Goal: Task Accomplishment & Management: Manage account settings

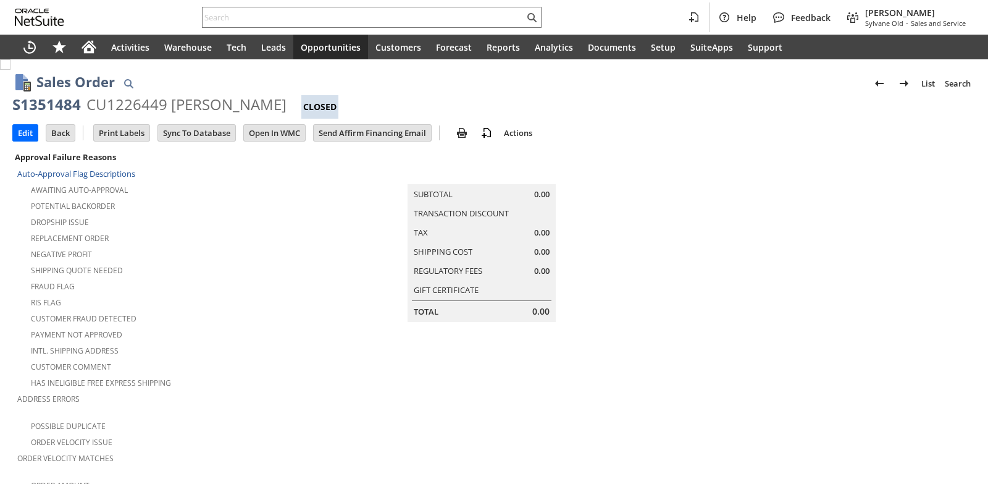
scroll to position [818, 0]
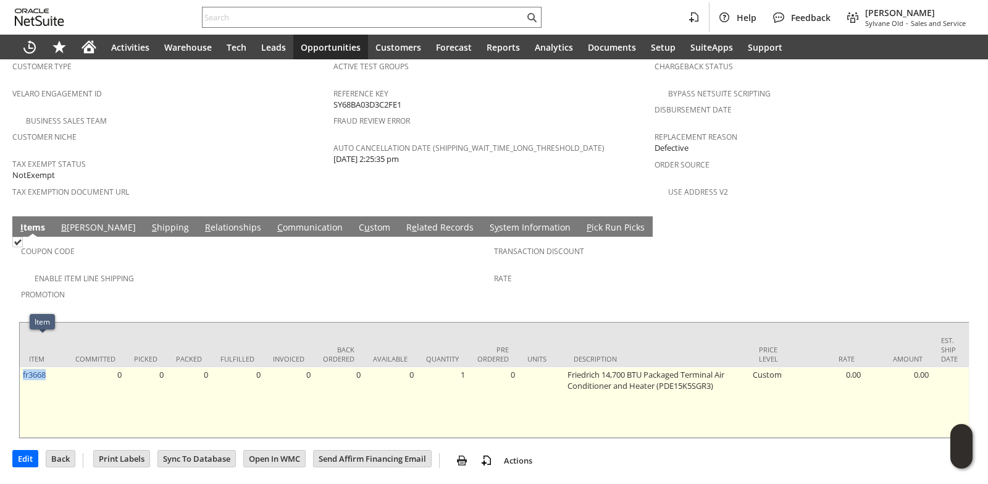
drag, startPoint x: 53, startPoint y: 344, endPoint x: 22, endPoint y: 344, distance: 30.3
click at [22, 367] on td "fr3668" at bounding box center [43, 402] width 46 height 70
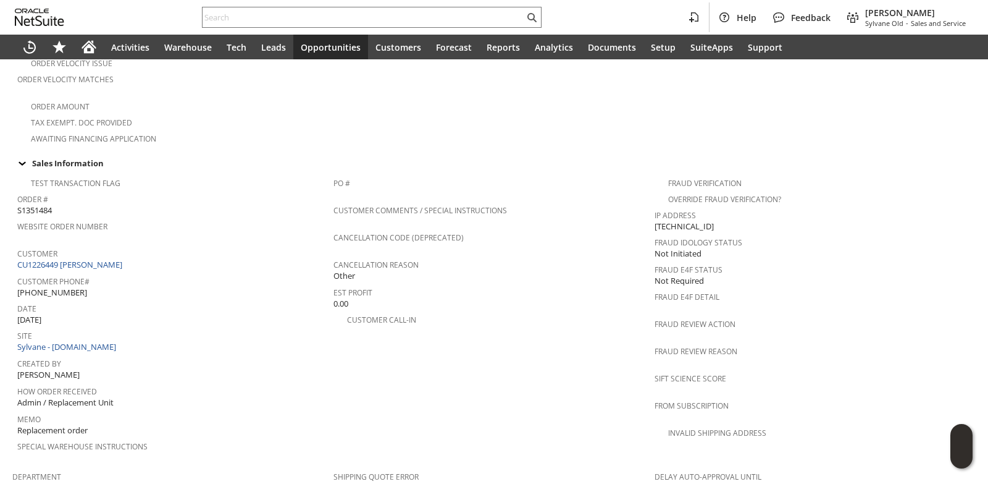
scroll to position [432, 0]
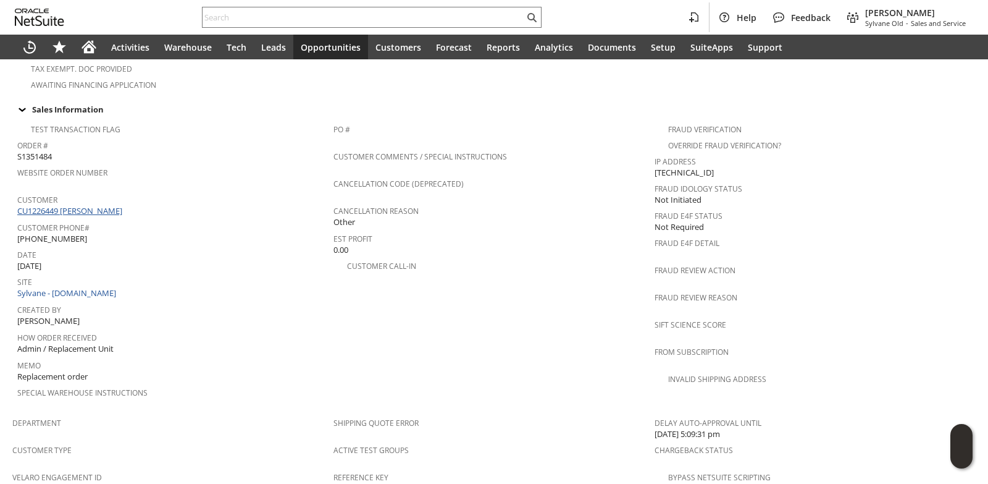
click at [125, 205] on link "CU1226449 [PERSON_NAME]" at bounding box center [71, 210] width 108 height 11
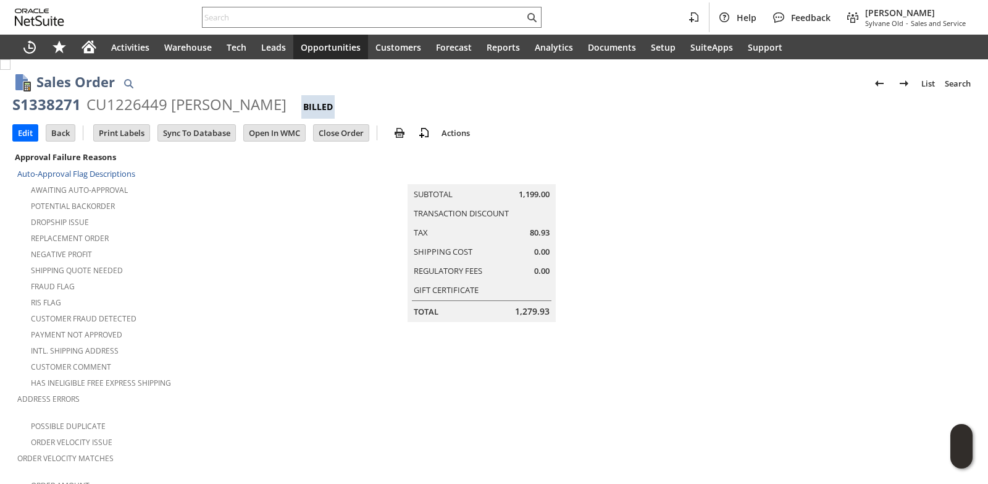
drag, startPoint x: 169, startPoint y: 107, endPoint x: 304, endPoint y: 104, distance: 134.7
click at [287, 108] on div "CU1226449 [PERSON_NAME]" at bounding box center [186, 105] width 200 height 20
copy div "[PERSON_NAME]"
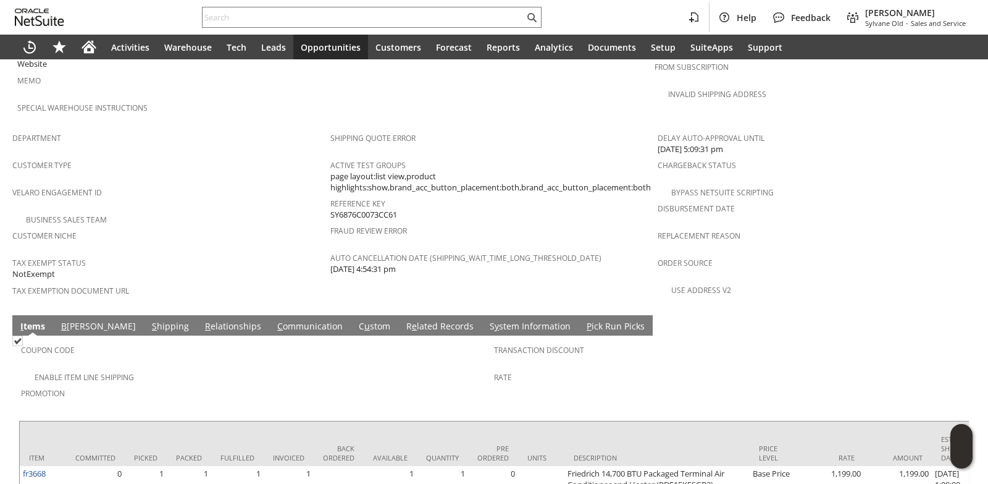
scroll to position [803, 0]
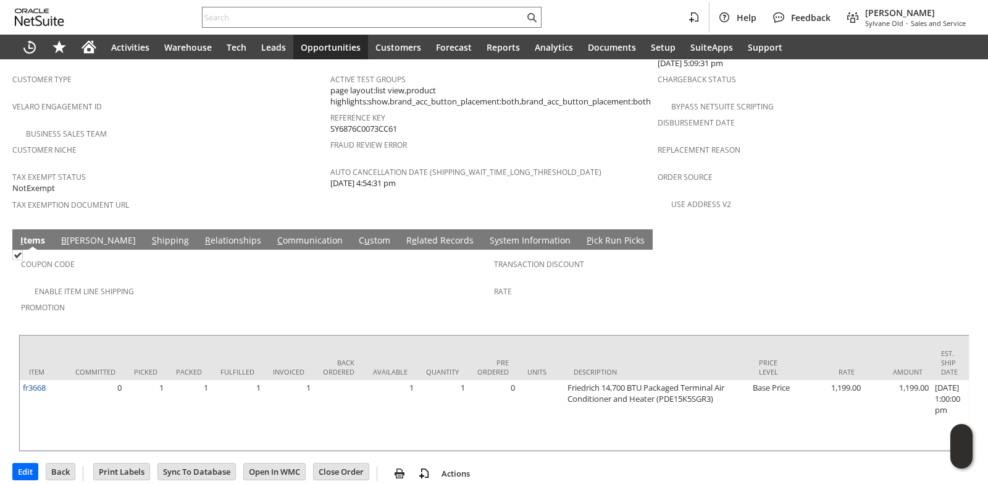
click at [78, 234] on link "B [PERSON_NAME]" at bounding box center [98, 241] width 81 height 14
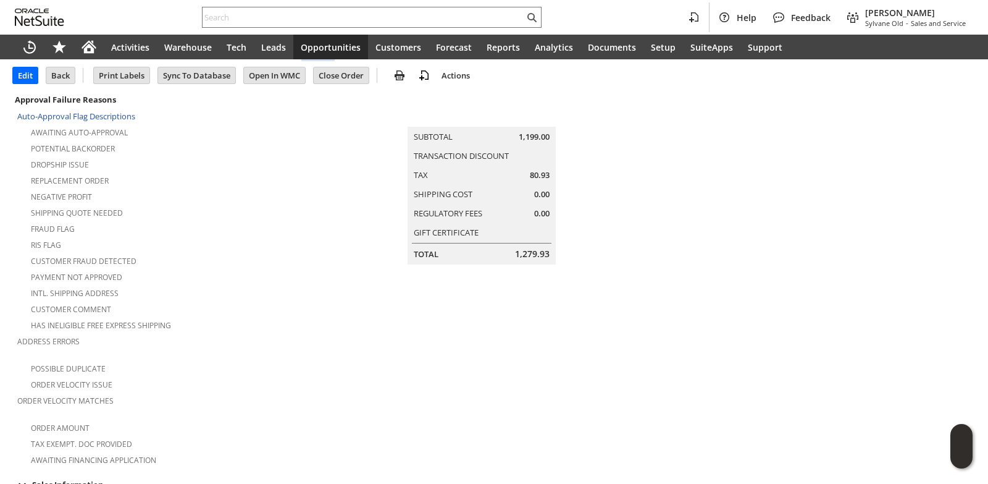
scroll to position [0, 0]
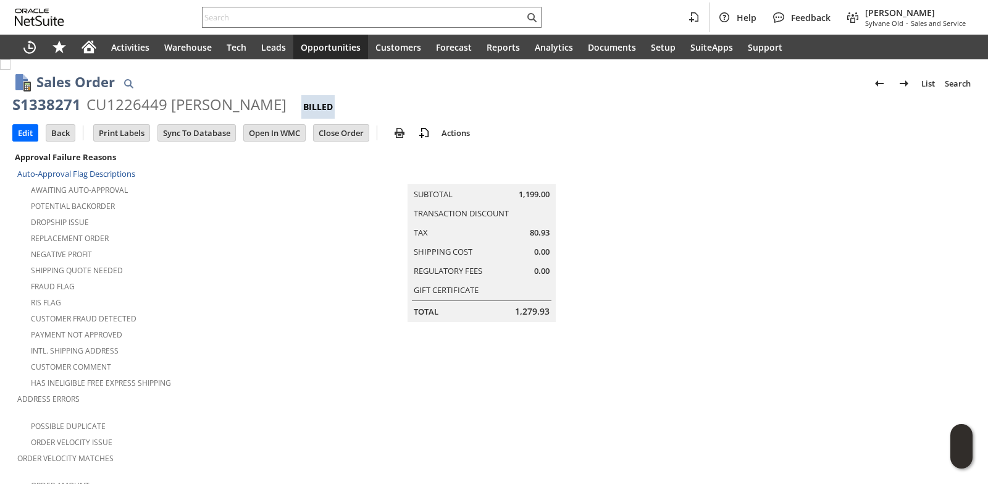
click at [272, 358] on div "Customer Comment" at bounding box center [173, 365] width 313 height 15
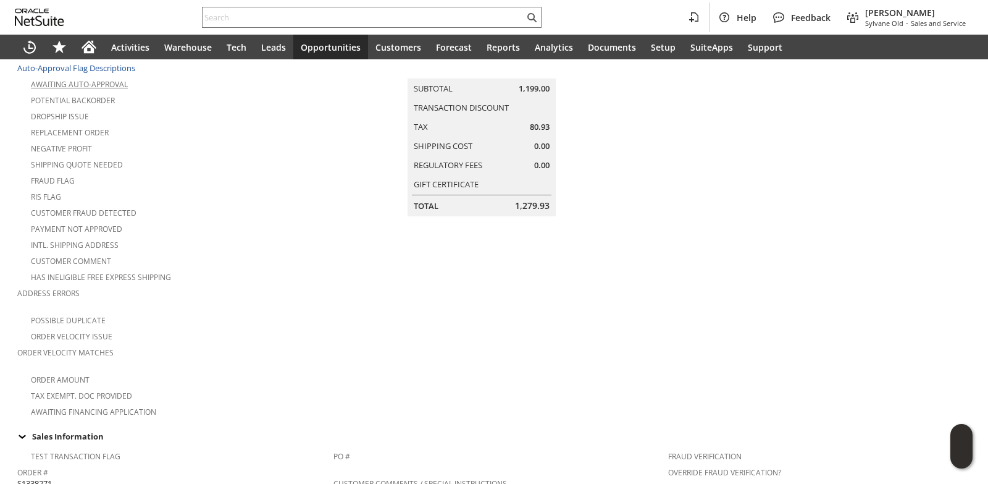
scroll to position [32, 0]
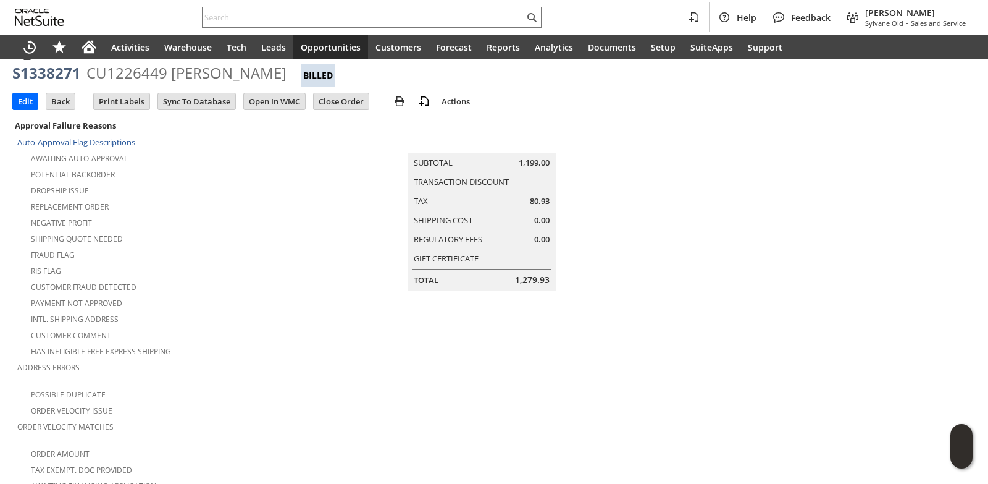
drag, startPoint x: 168, startPoint y: 73, endPoint x: 311, endPoint y: 74, distance: 142.7
click at [287, 74] on div "CU1226449 [PERSON_NAME]" at bounding box center [186, 73] width 200 height 20
copy div "[PERSON_NAME]"
